Goal: Information Seeking & Learning: Check status

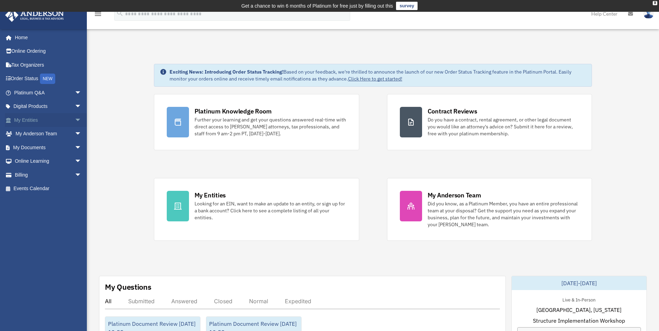
click at [28, 121] on link "My Entities arrow_drop_down" at bounding box center [48, 120] width 87 height 14
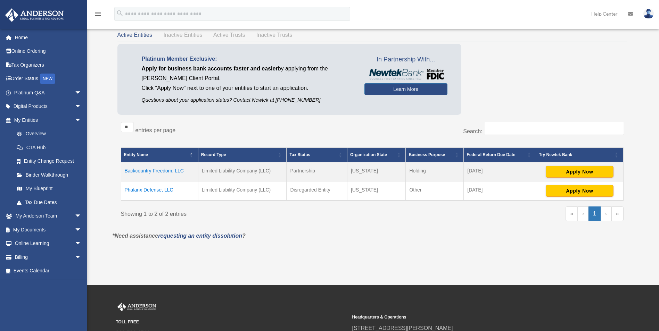
scroll to position [73, 0]
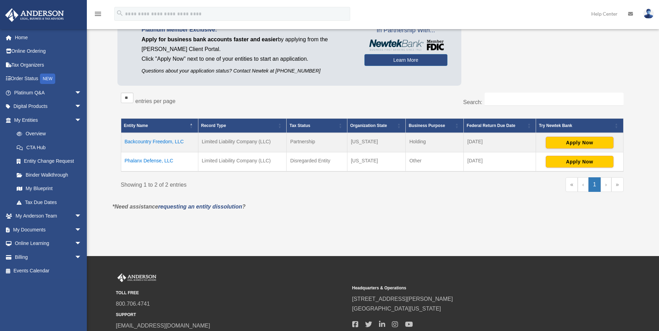
click at [155, 162] on td "Phalanx Defense, LLC" at bounding box center [159, 161] width 77 height 19
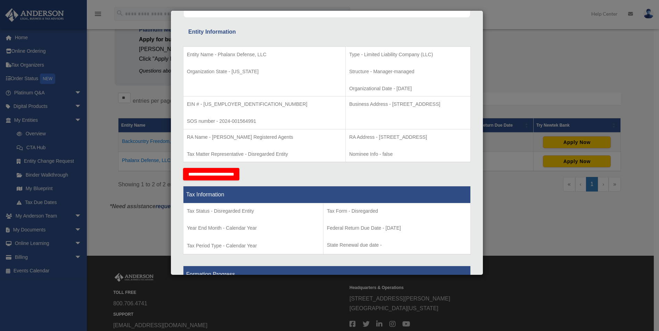
scroll to position [126, 0]
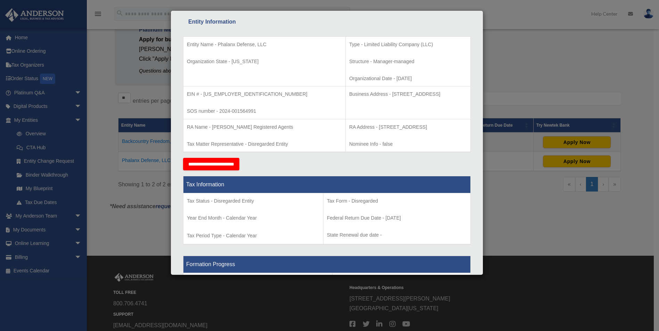
click at [224, 161] on input "**********" at bounding box center [211, 164] width 56 height 13
click at [527, 77] on div "Details × Articles Sent Organizational Date" at bounding box center [329, 165] width 659 height 331
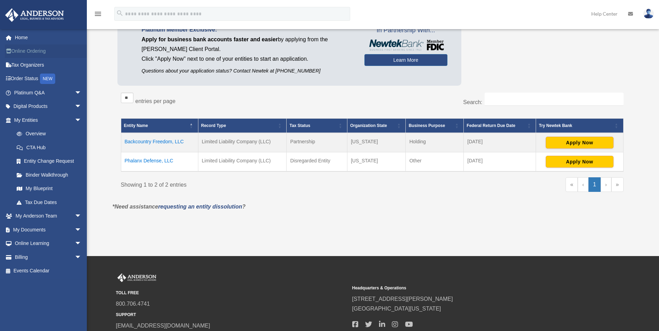
click at [20, 48] on link "Online Ordering" at bounding box center [48, 51] width 87 height 14
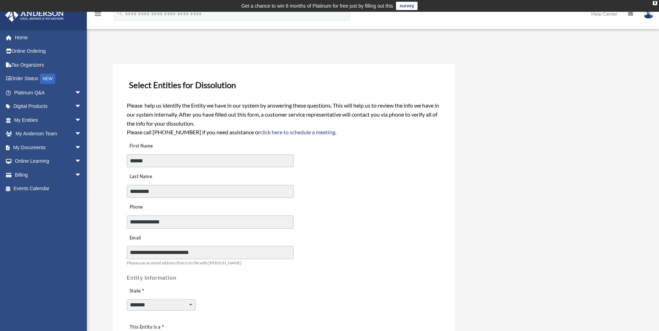
click at [340, 209] on div "**********" at bounding box center [283, 214] width 315 height 31
click at [23, 37] on link "Home" at bounding box center [48, 38] width 87 height 14
click at [44, 107] on link "Digital Products arrow_drop_down" at bounding box center [48, 107] width 87 height 14
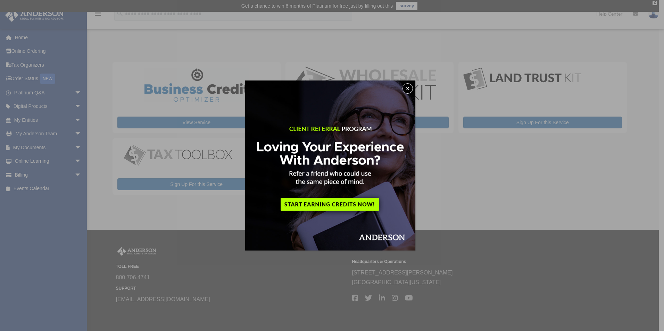
click at [380, 163] on img at bounding box center [330, 166] width 170 height 170
click at [410, 88] on button "x" at bounding box center [408, 88] width 10 height 10
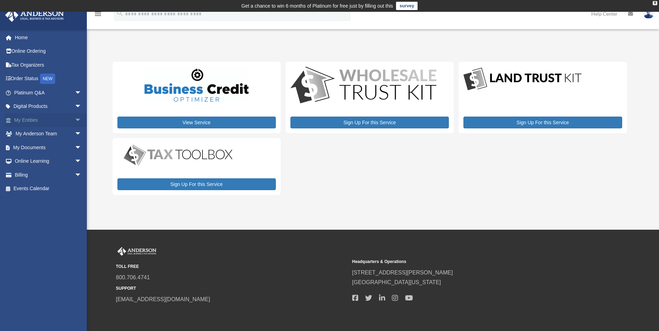
click at [75, 120] on span "arrow_drop_down" at bounding box center [82, 120] width 14 height 14
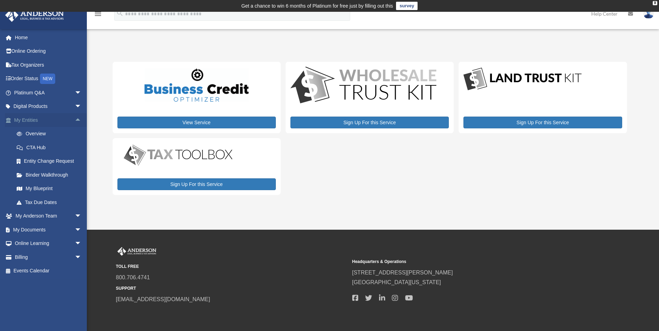
click at [75, 120] on span "arrow_drop_up" at bounding box center [82, 120] width 14 height 14
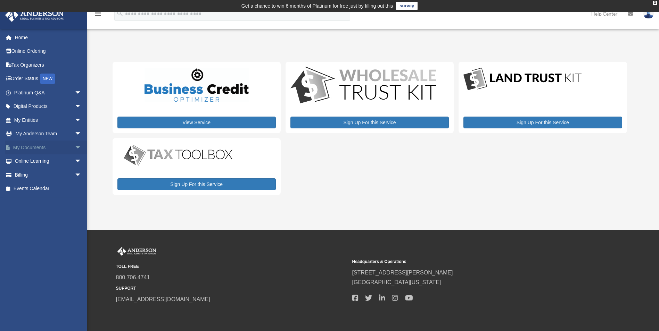
click at [75, 147] on span "arrow_drop_down" at bounding box center [82, 148] width 14 height 14
click at [52, 192] on link "Forms Library" at bounding box center [51, 189] width 82 height 14
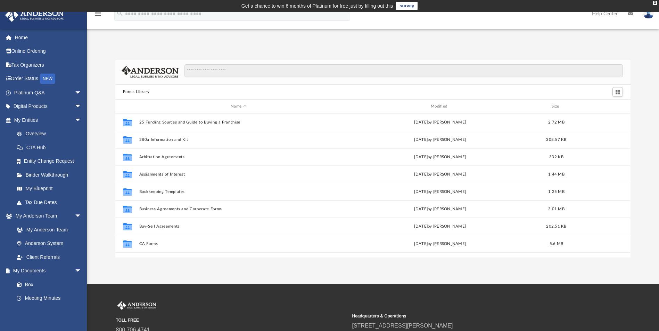
scroll to position [153, 510]
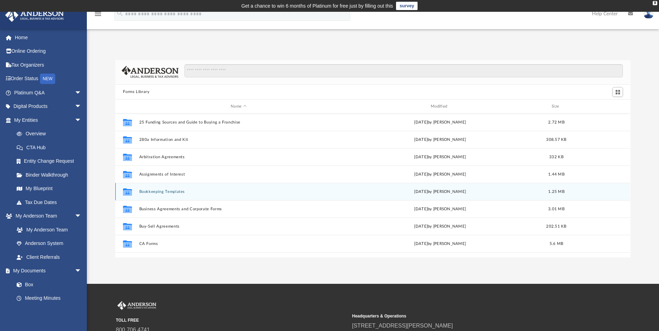
click at [162, 192] on button "Bookkeeping Templates" at bounding box center [238, 192] width 199 height 5
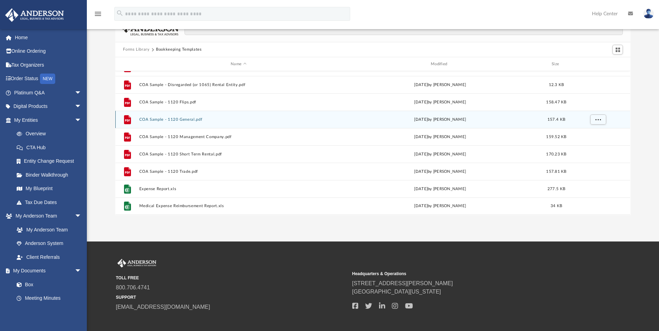
scroll to position [44, 0]
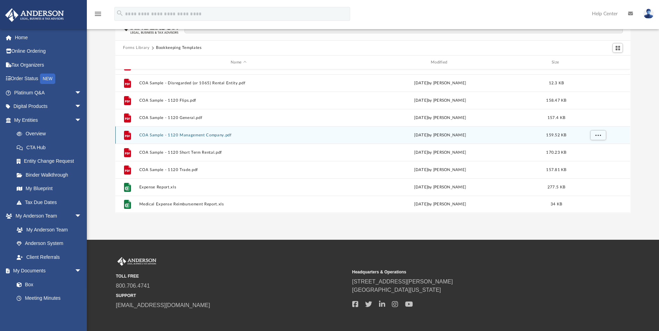
click at [206, 134] on button "COA Sample - 1120 Management Company.pdf" at bounding box center [238, 135] width 199 height 5
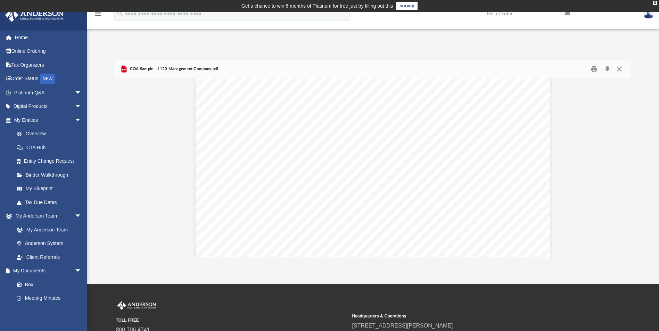
scroll to position [0, 0]
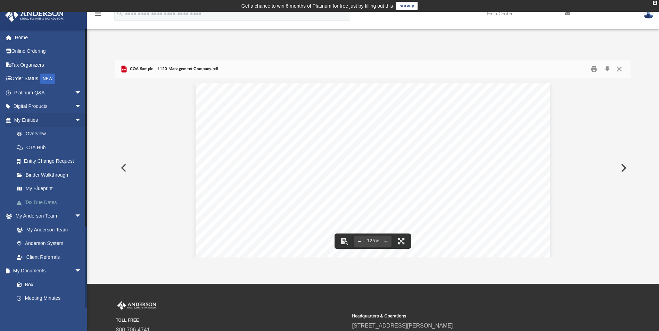
click at [47, 203] on link "Tax Due Dates" at bounding box center [51, 203] width 82 height 14
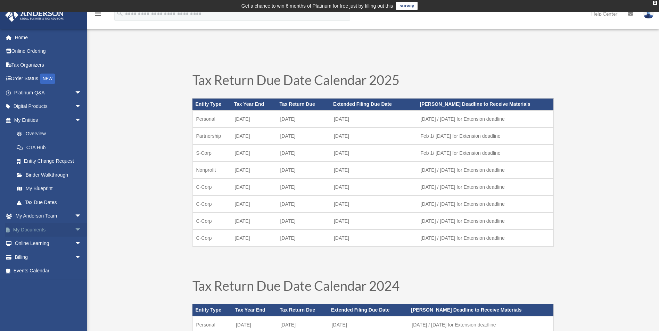
click at [57, 230] on link "My Documents arrow_drop_down" at bounding box center [48, 230] width 87 height 14
click at [75, 230] on span "arrow_drop_down" at bounding box center [82, 230] width 14 height 14
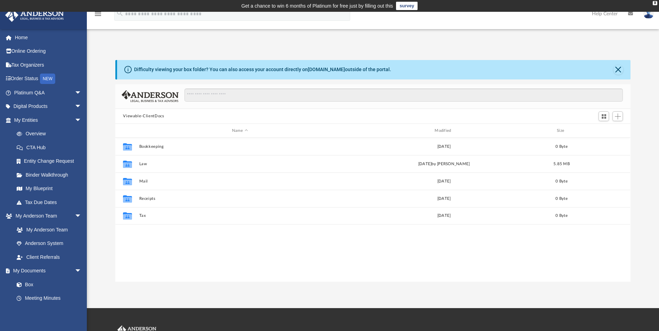
scroll to position [153, 510]
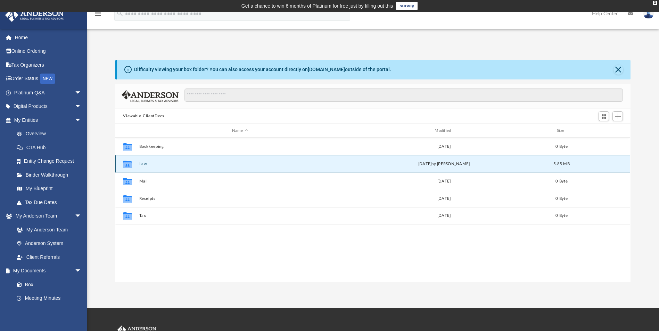
click at [144, 164] on button "Law" at bounding box center [239, 164] width 201 height 5
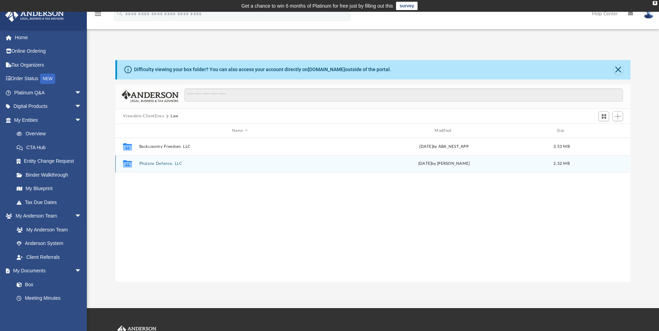
click at [150, 159] on div "Collaborated Folder Phalanx Defense, LLC Fri May 9 2025 by Seth Blomquist 2.32 …" at bounding box center [372, 163] width 515 height 17
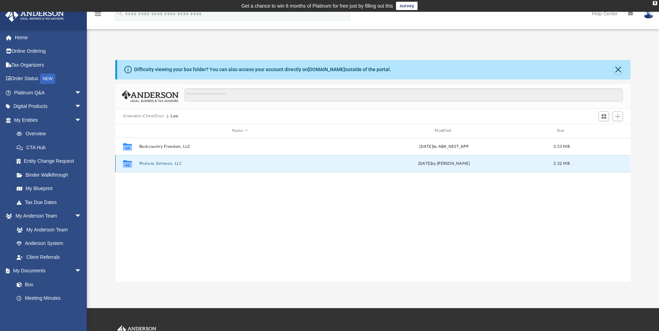
click at [153, 168] on div "Collaborated Folder Phalanx Defense, LLC Fri May 9 2025 by Seth Blomquist 2.32 …" at bounding box center [372, 163] width 515 height 17
click at [161, 164] on button "Phalanx Defense, LLC" at bounding box center [239, 164] width 201 height 5
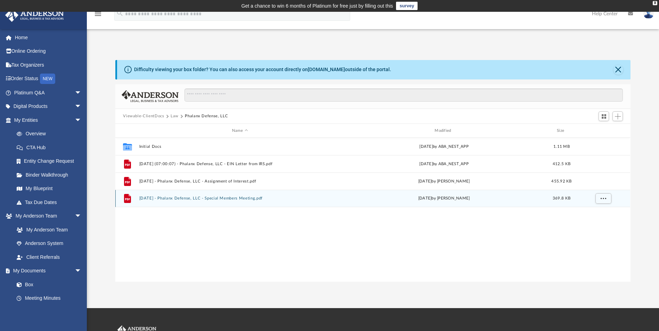
click at [192, 198] on button "2025.02.19 - Phalanx Defense, LLC - Special Members Meeting.pdf" at bounding box center [239, 199] width 201 height 5
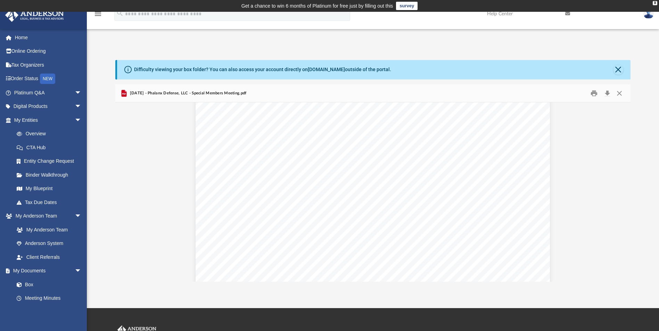
scroll to position [1587, 0]
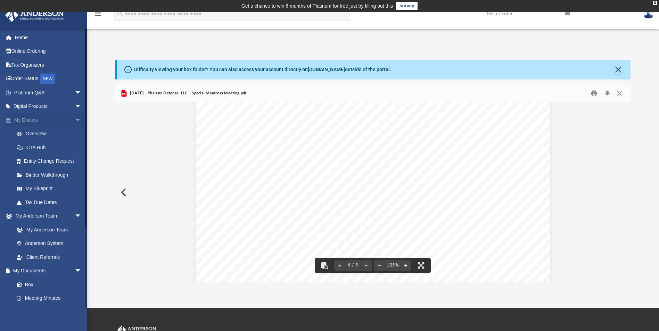
click at [75, 120] on span "arrow_drop_down" at bounding box center [82, 120] width 14 height 14
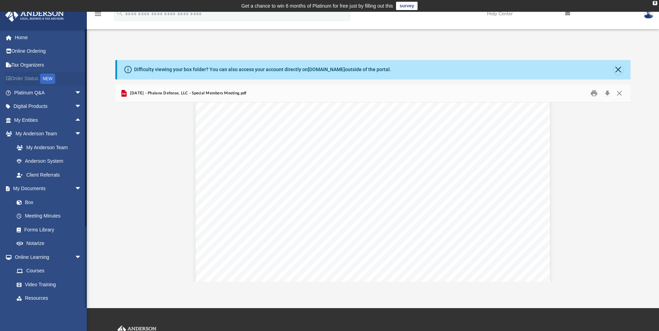
click at [29, 77] on link "Order Status NEW" at bounding box center [48, 79] width 87 height 14
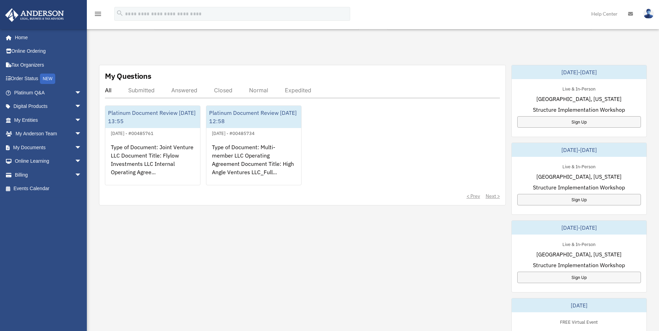
scroll to position [212, 0]
click at [136, 90] on div "Submitted" at bounding box center [141, 89] width 26 height 7
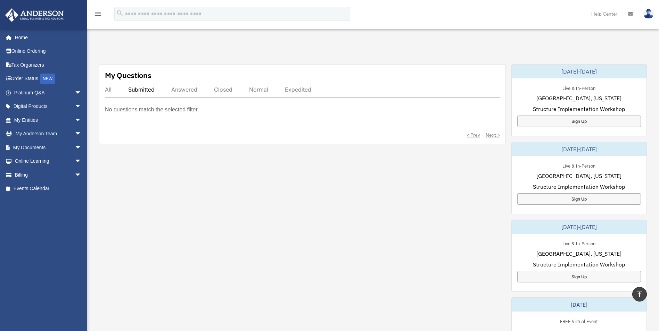
click at [182, 91] on div "Answered" at bounding box center [184, 89] width 26 height 7
click at [220, 89] on div "Closed" at bounding box center [223, 89] width 18 height 7
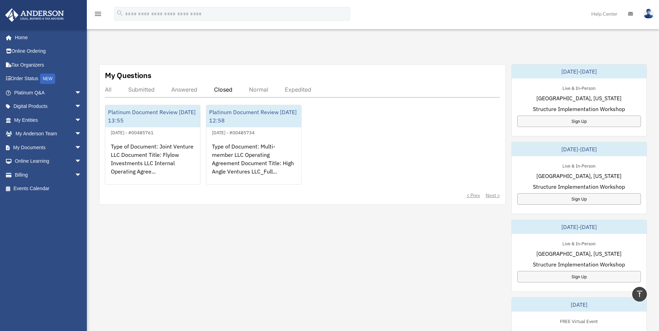
click at [255, 87] on div "Normal" at bounding box center [258, 89] width 19 height 7
click at [291, 87] on div "Expedited" at bounding box center [298, 89] width 26 height 7
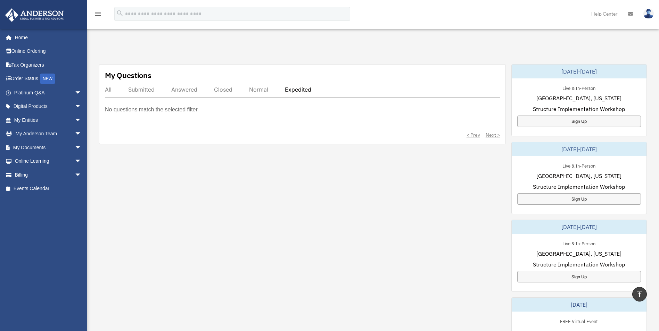
click at [106, 89] on div "All" at bounding box center [108, 89] width 7 height 7
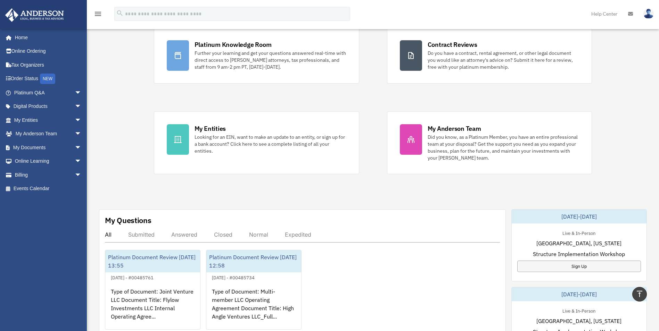
scroll to position [0, 0]
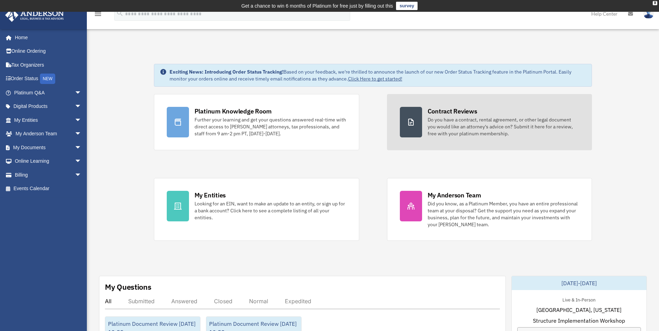
click at [485, 130] on div "Do you have a contract, rental agreement, or other legal document you would lik…" at bounding box center [504, 126] width 152 height 21
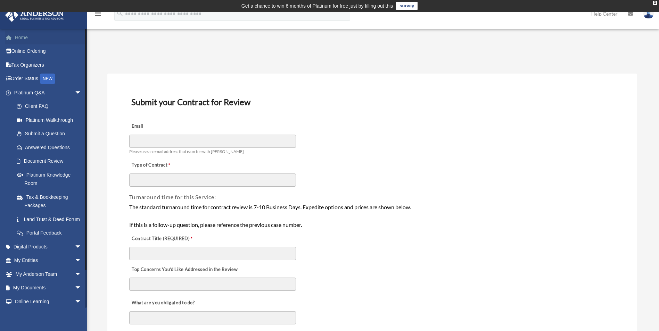
click at [23, 39] on link "Home" at bounding box center [48, 38] width 87 height 14
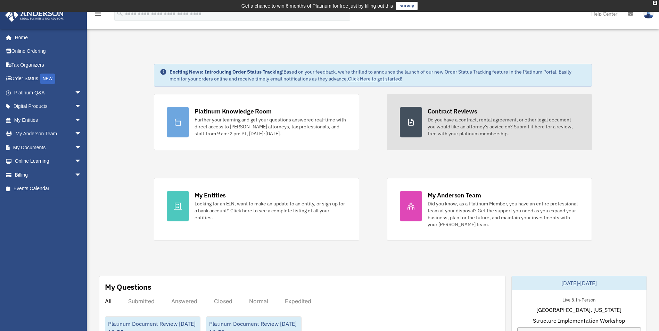
click at [482, 130] on div "Do you have a contract, rental agreement, or other legal document you would lik…" at bounding box center [504, 126] width 152 height 21
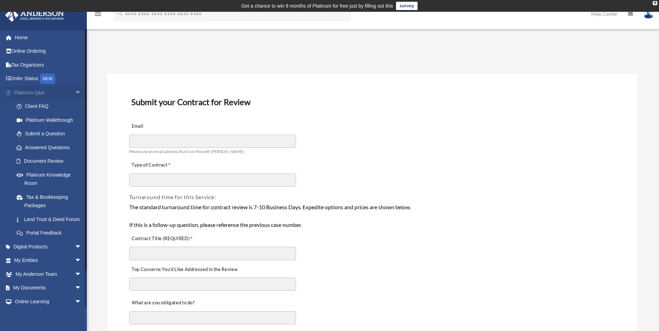
click at [75, 92] on span "arrow_drop_down" at bounding box center [82, 93] width 14 height 14
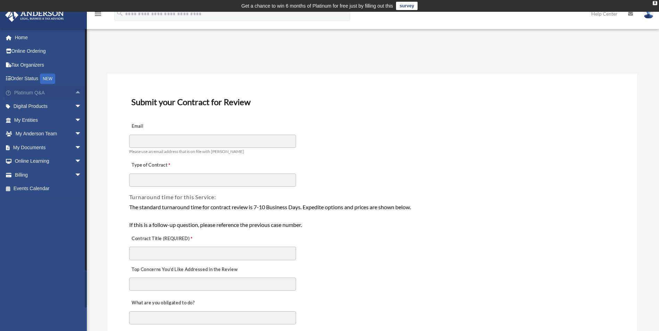
click at [75, 92] on span "arrow_drop_up" at bounding box center [82, 93] width 14 height 14
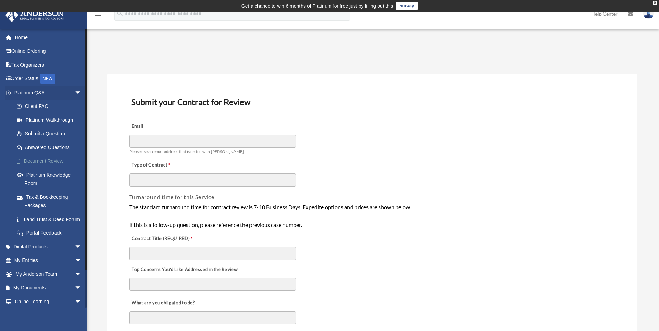
click at [56, 163] on link "Document Review" at bounding box center [51, 162] width 82 height 14
click at [22, 50] on link "Online Ordering" at bounding box center [48, 51] width 87 height 14
